Goal: Register for event/course

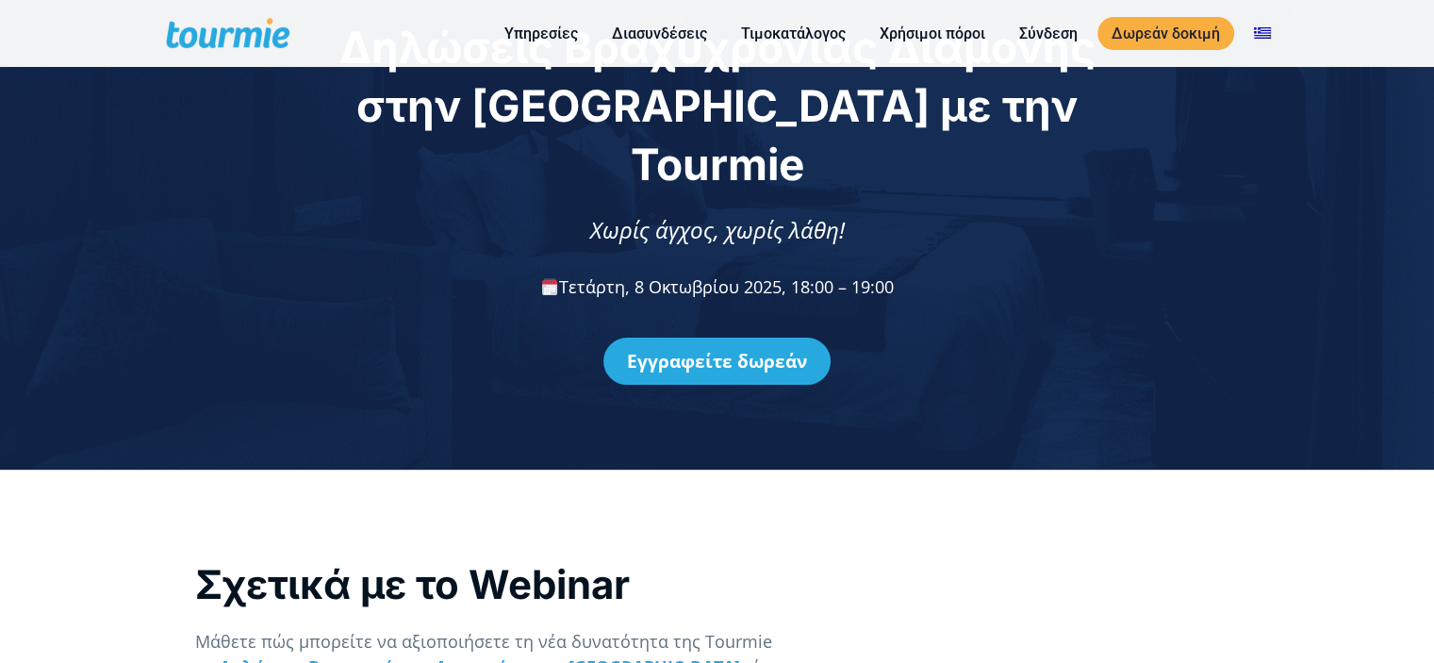
scroll to position [98, 0]
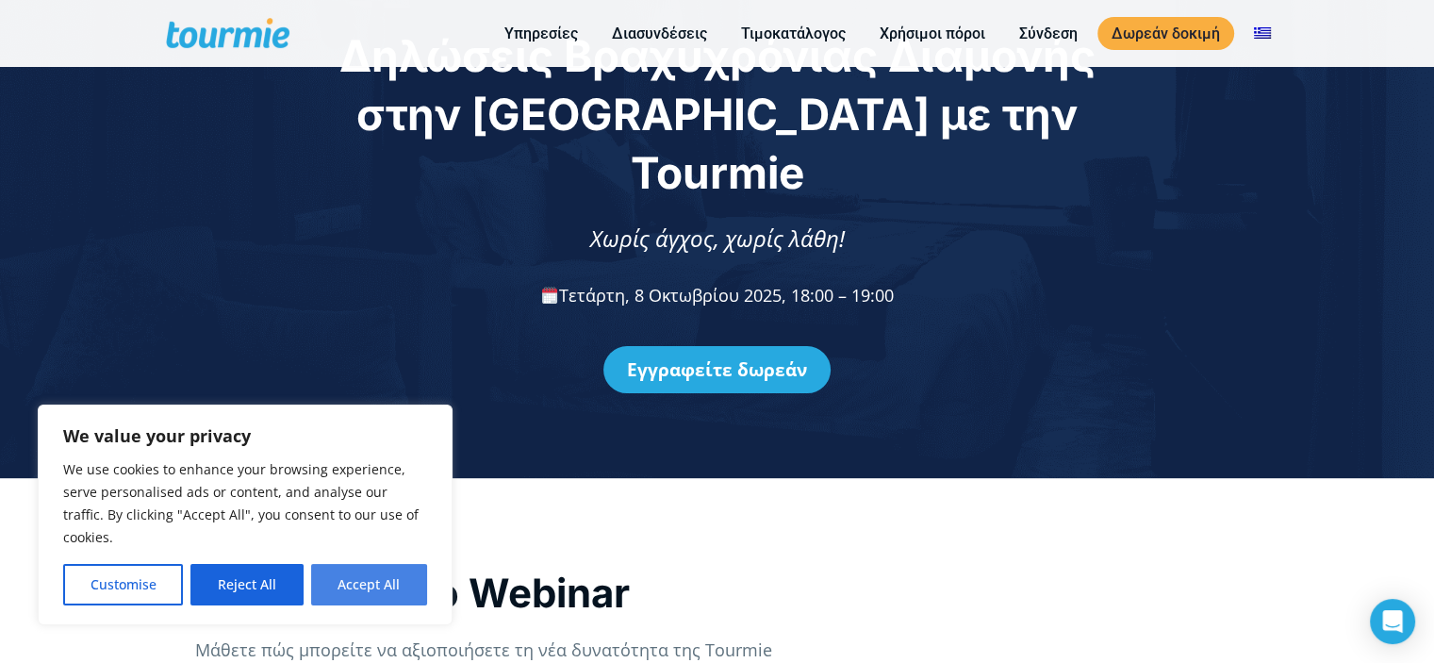
click at [378, 576] on button "Accept All" at bounding box center [369, 584] width 116 height 41
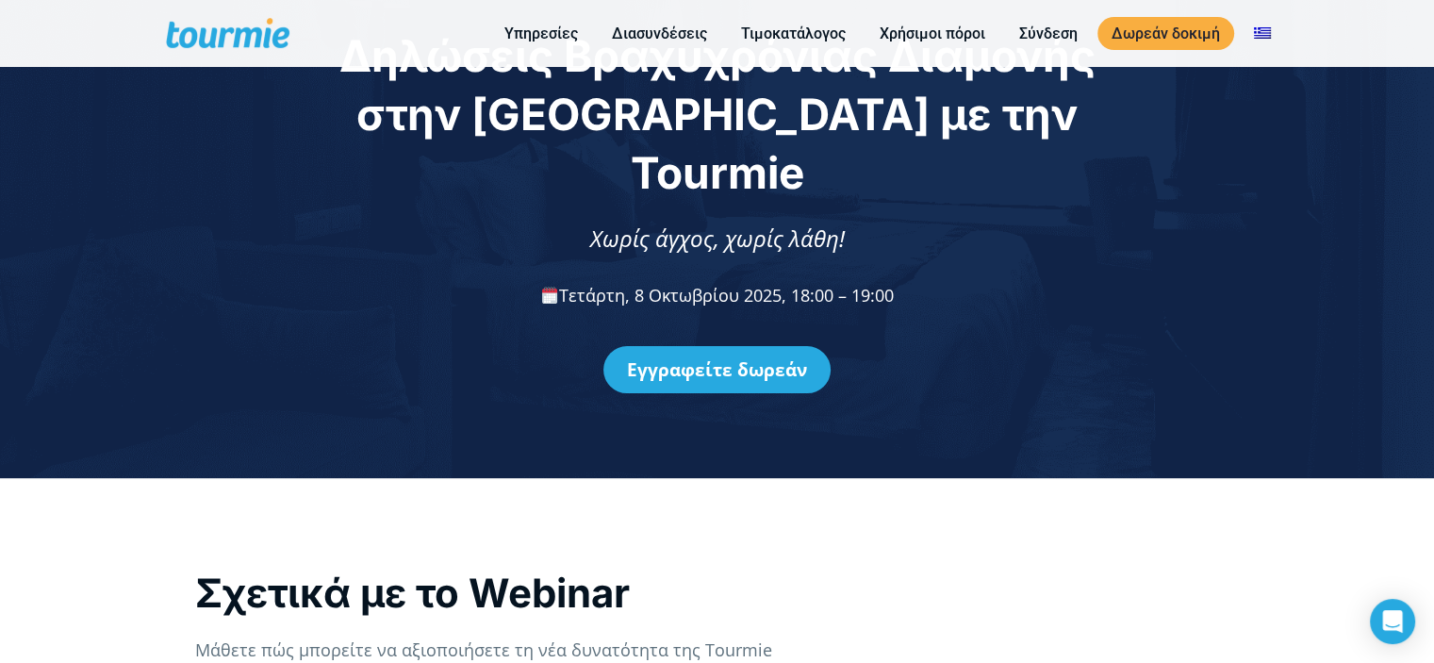
checkbox input "true"
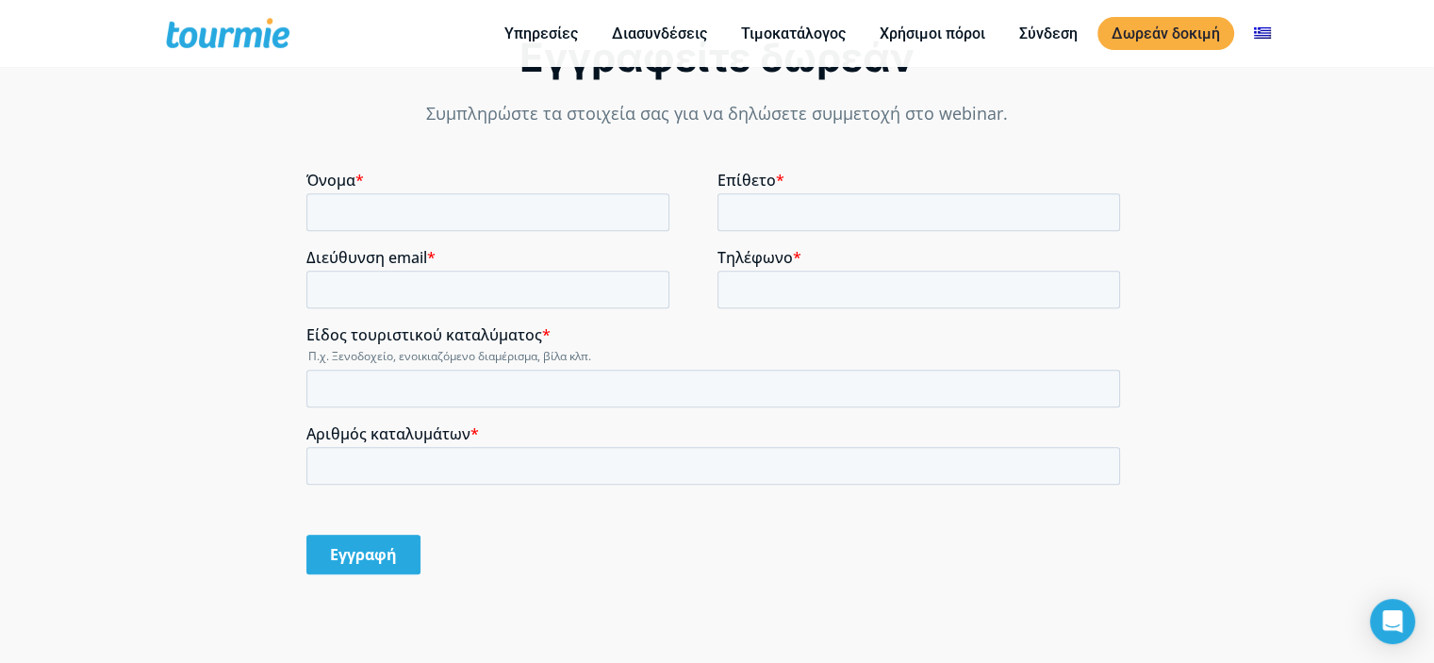
scroll to position [1308, 0]
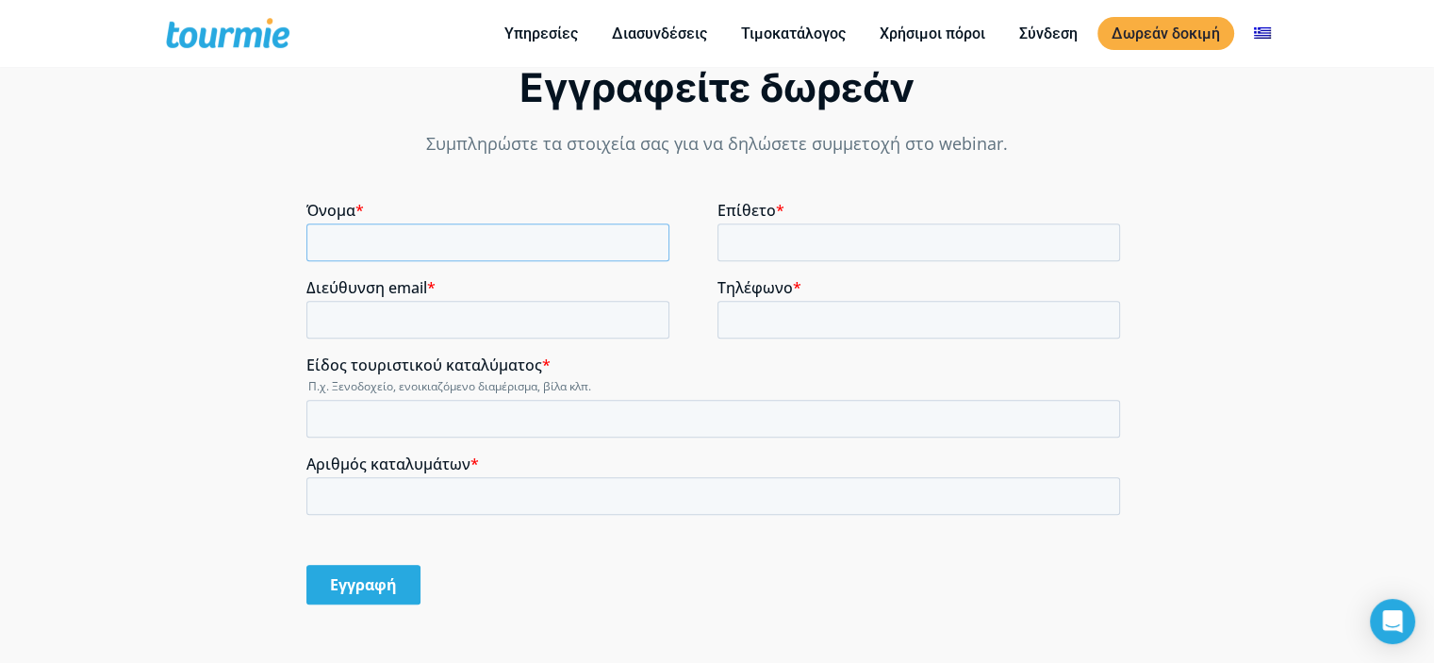
click at [474, 238] on input "Όνομα *" at bounding box center [487, 242] width 363 height 38
click at [484, 250] on input "Όνομα *" at bounding box center [487, 242] width 363 height 38
type input "ΜΑΡΙΑ"
click at [764, 245] on input "Επίθετο *" at bounding box center [918, 242] width 403 height 38
type input "ΚΟΤΖΑΜΠΑΣΗ"
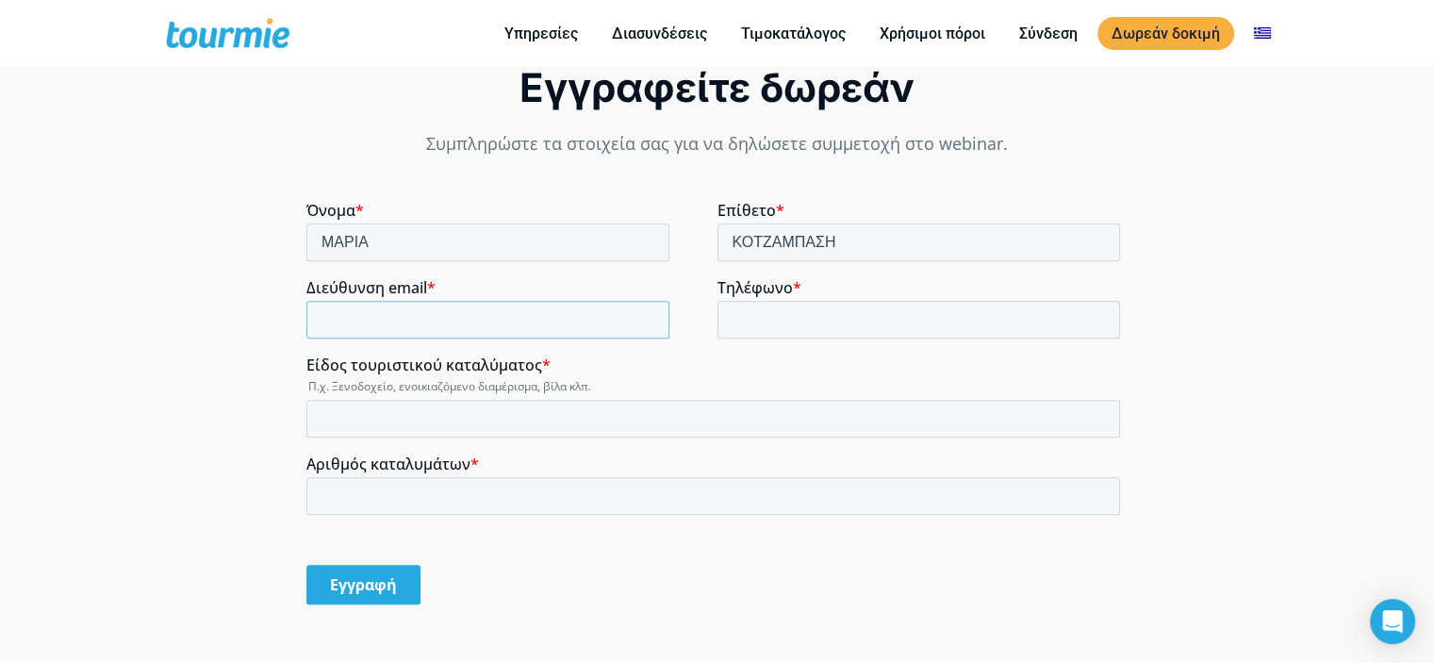
click at [449, 309] on input "Διεύθυνση email *" at bounding box center [487, 320] width 363 height 38
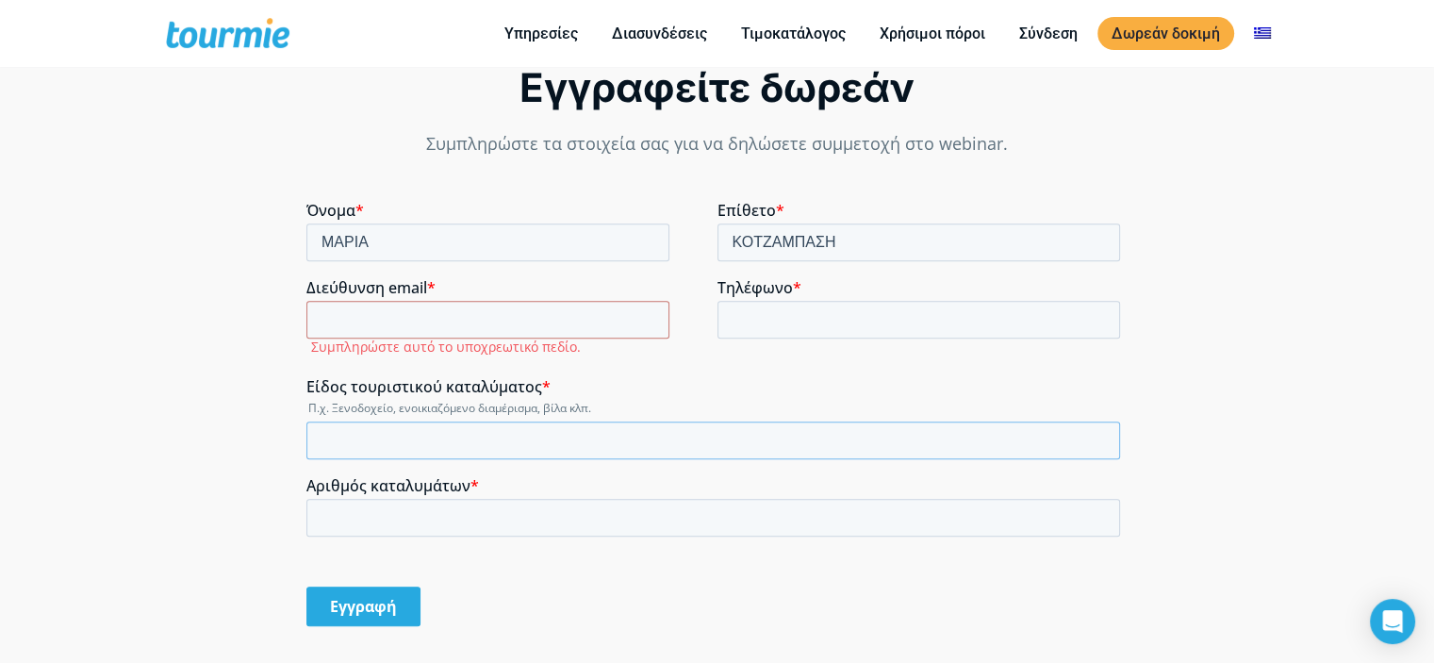
click at [430, 412] on div "Είδος τουριστικού καταλύματος * Π.χ. Ξενοδοχείο, ενοικιαζόμενο διαμέρισμα, βίλα…" at bounding box center [716, 418] width 821 height 82
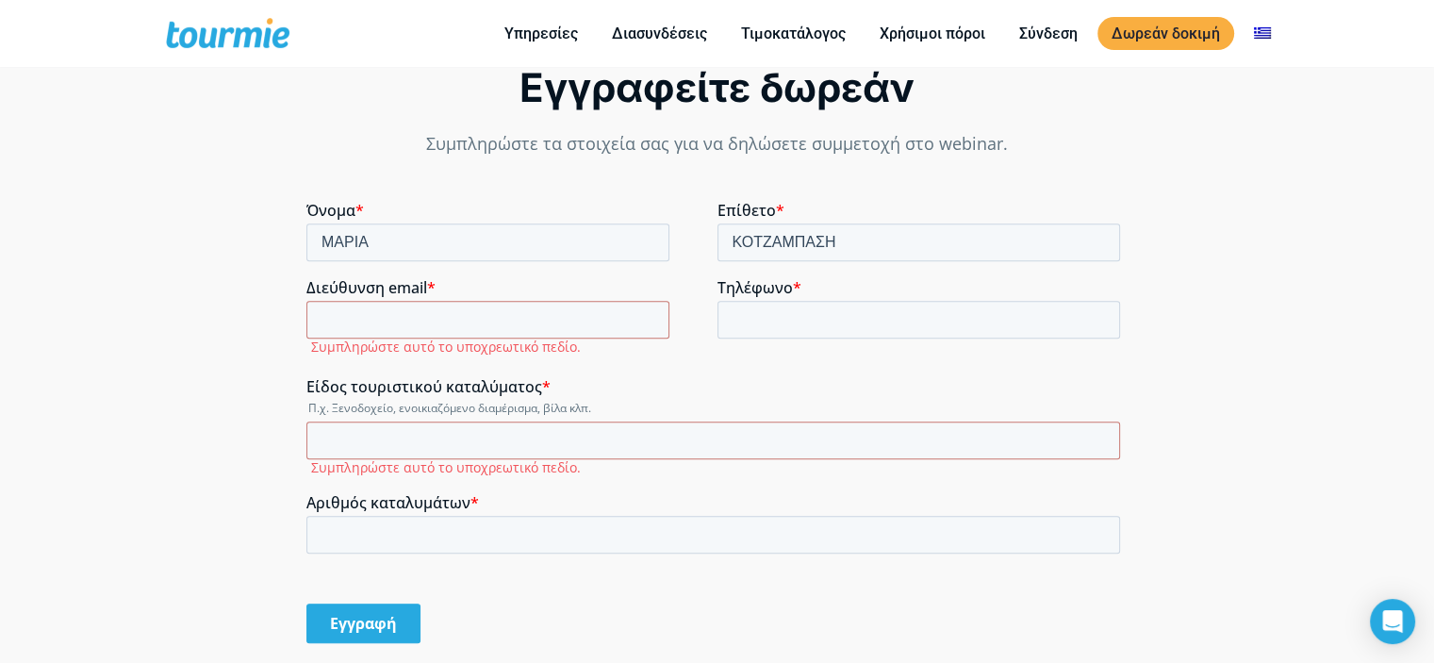
click at [430, 412] on legend "Π.χ. Ξενοδοχείο, ενοικιαζόμενο διαμέρισμα, βίλα κλπ." at bounding box center [716, 408] width 821 height 16
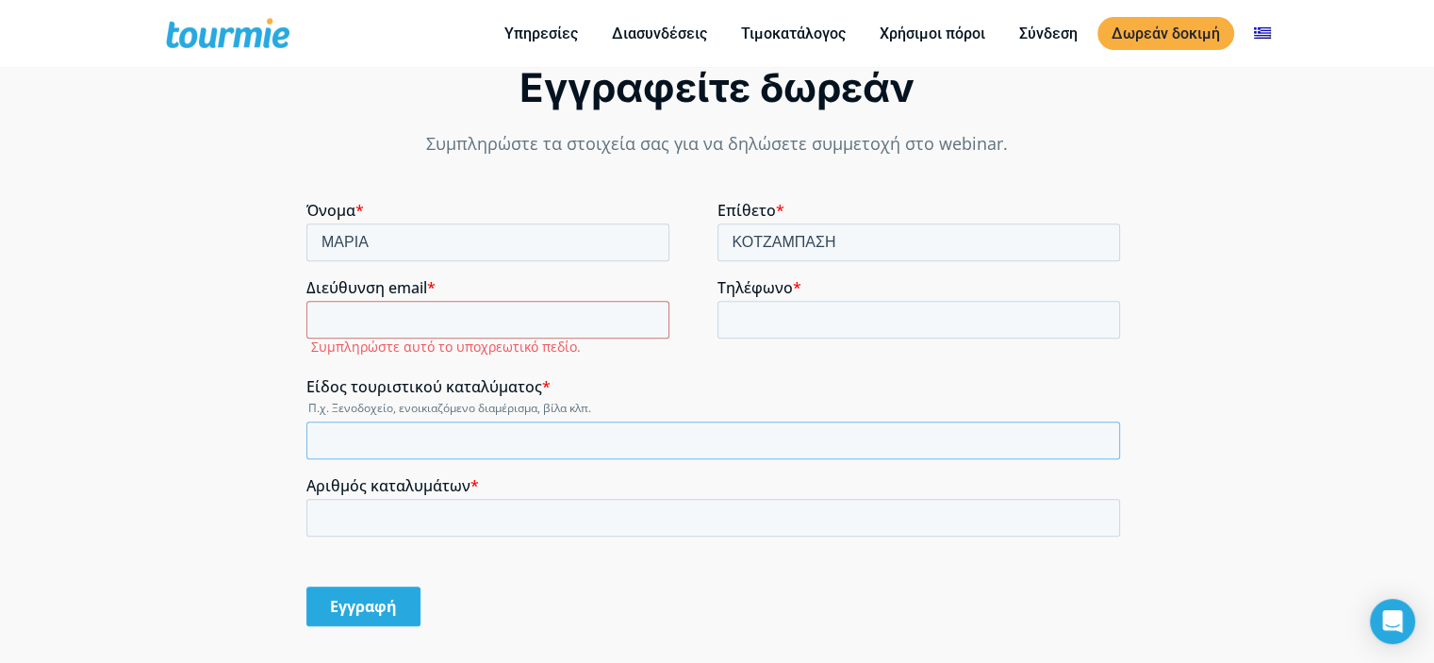
click at [395, 434] on input "Είδος τουριστικού καταλύματος *" at bounding box center [712, 440] width 813 height 38
type input "D"
type input "ΔΙΑΜΕΡΙΣΜΑ"
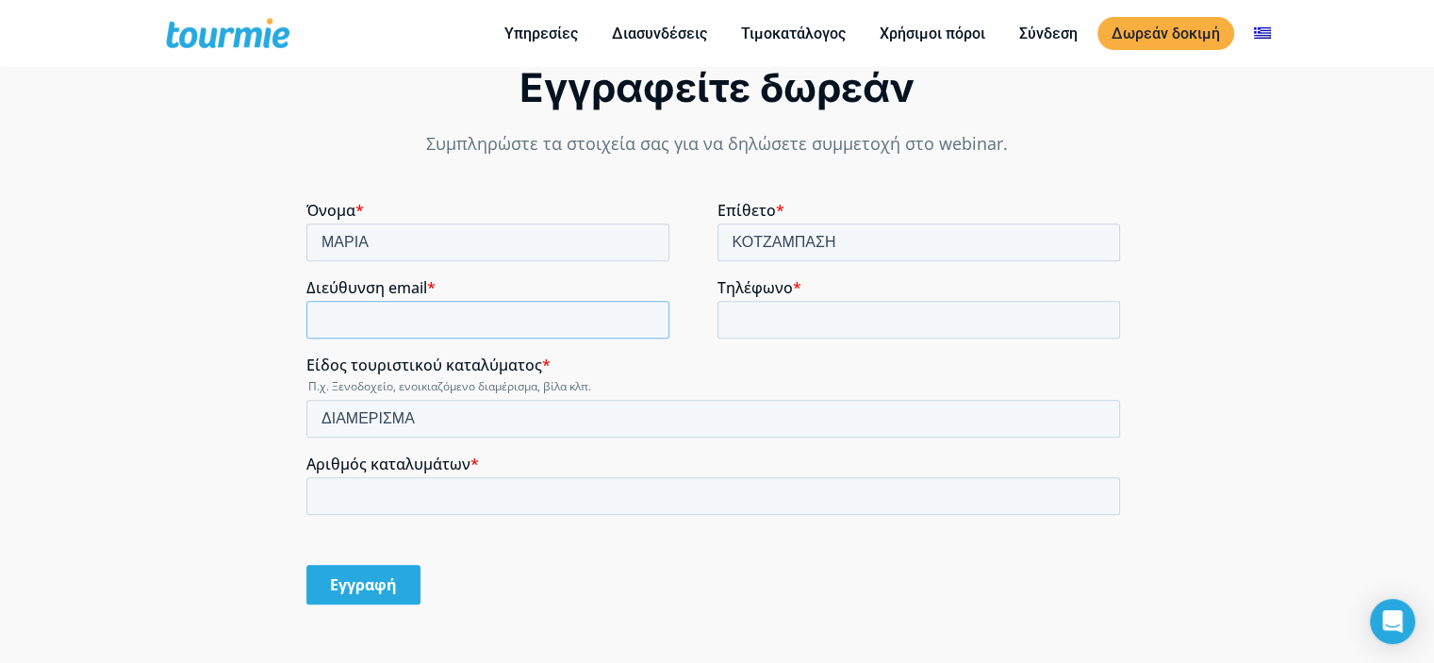
click at [334, 323] on input "Διεύθυνση email *" at bounding box center [487, 320] width 363 height 38
click at [773, 327] on input "Τηλέφωνο *" at bounding box center [918, 320] width 403 height 38
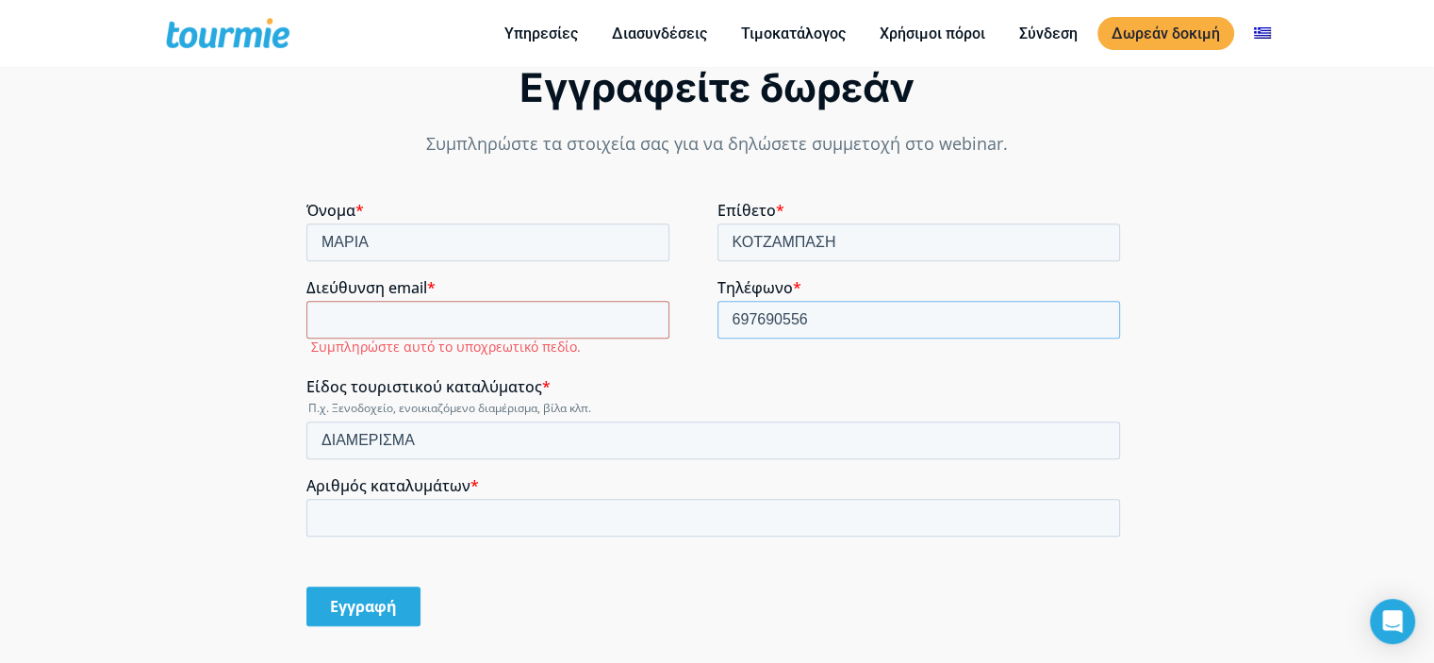
type input "697690556"
click at [464, 516] on input "Αριθμός καταλυμάτων *" at bounding box center [712, 518] width 813 height 38
type input "3"
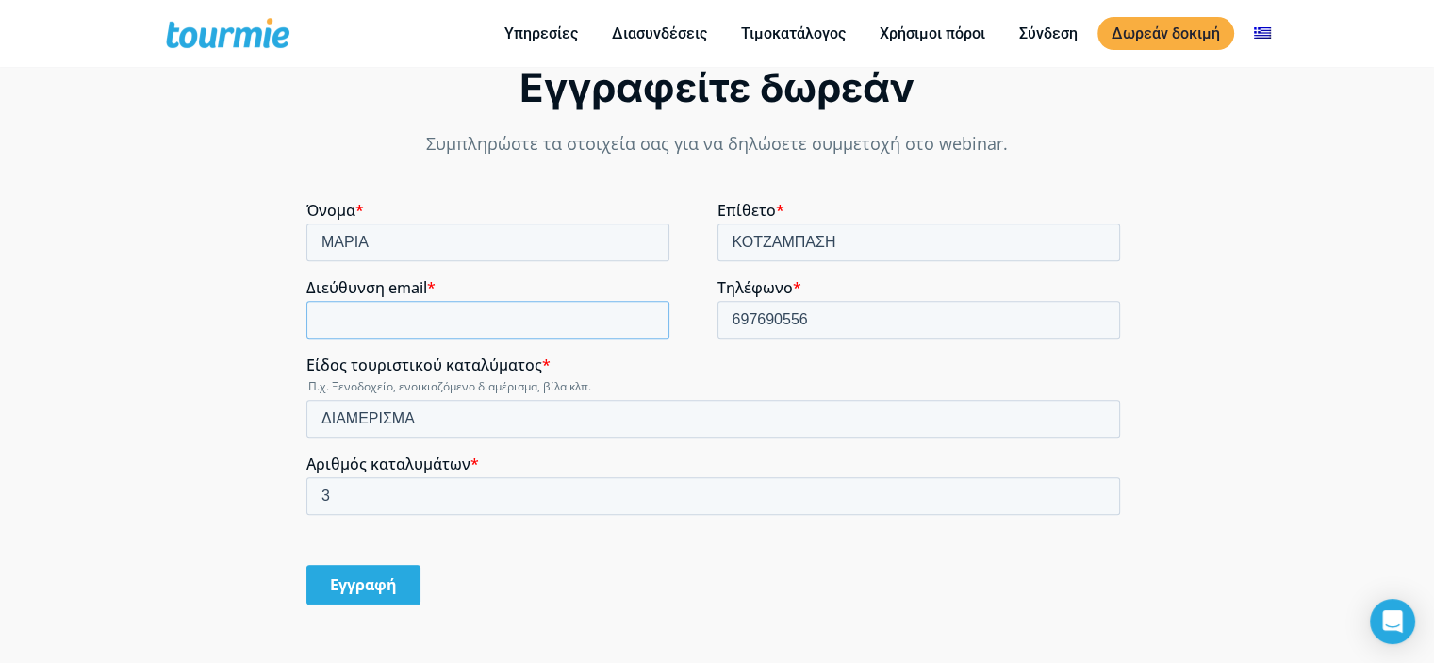
click at [491, 312] on input "Διεύθυνση email *" at bounding box center [487, 320] width 363 height 38
type input "[EMAIL_ADDRESS][DOMAIN_NAME]"
click at [347, 586] on input "Εγγραφή" at bounding box center [363, 585] width 114 height 40
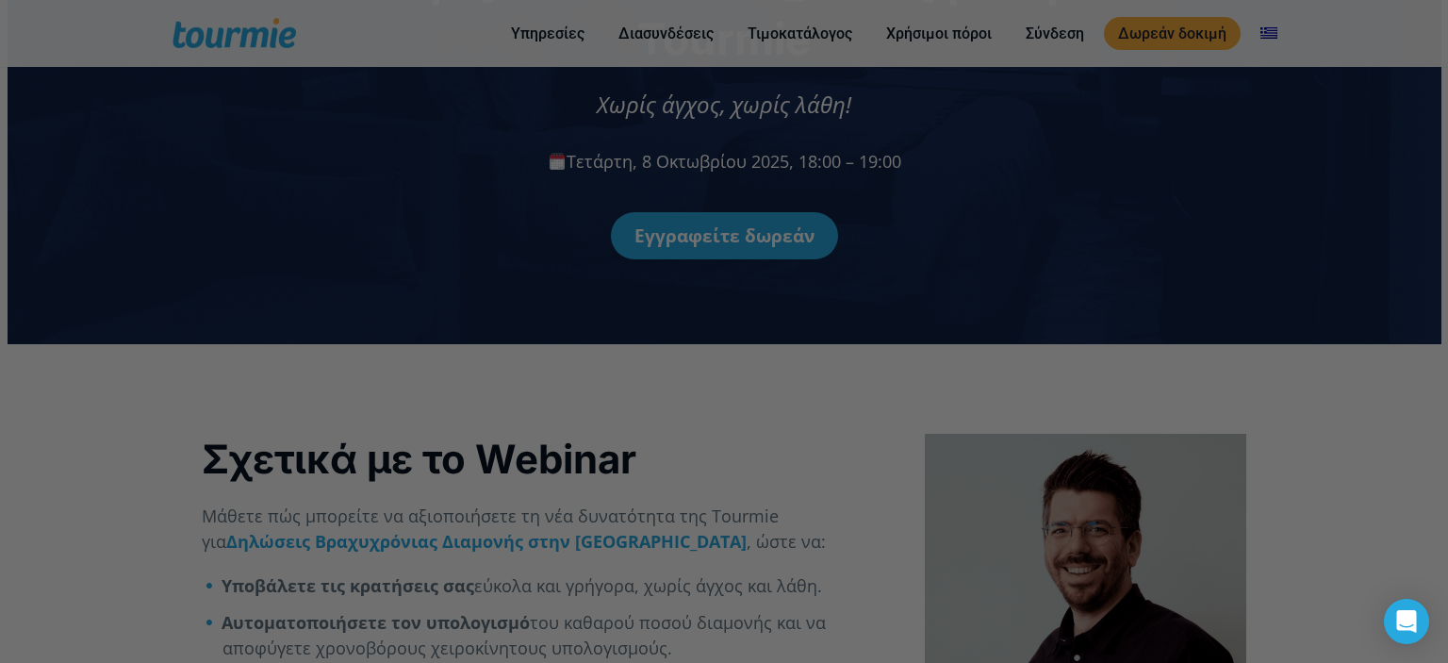
scroll to position [229, 0]
